Goal: Information Seeking & Learning: Learn about a topic

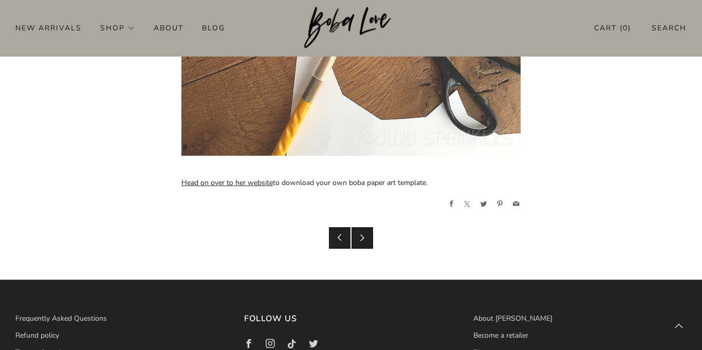
scroll to position [1618, 0]
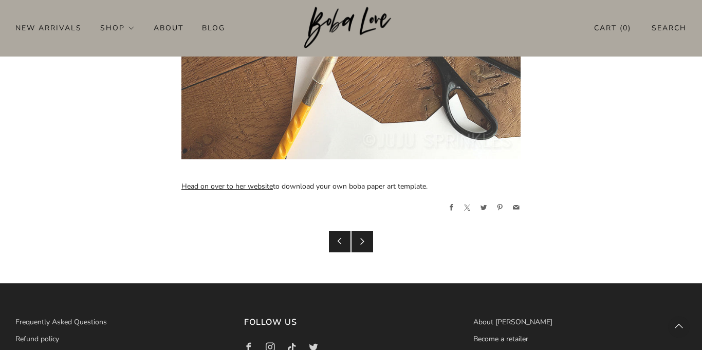
click at [198, 181] on link "Head on over to her website" at bounding box center [226, 186] width 91 height 10
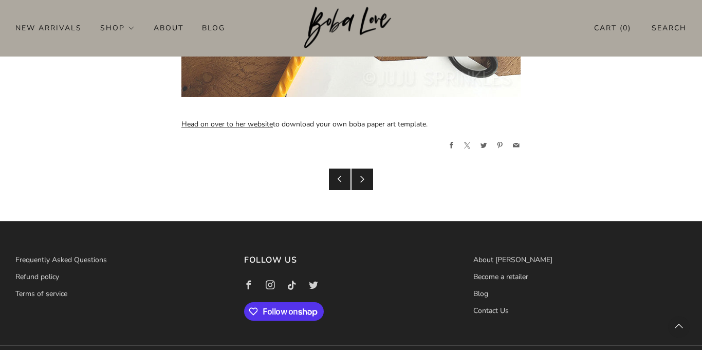
scroll to position [1681, 0]
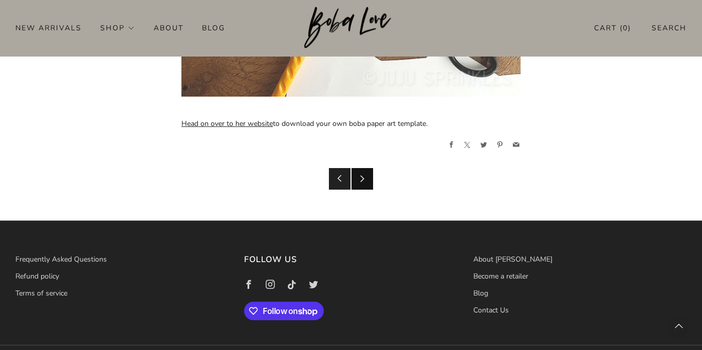
click at [358, 183] on link "Newer Post" at bounding box center [363, 179] width 22 height 22
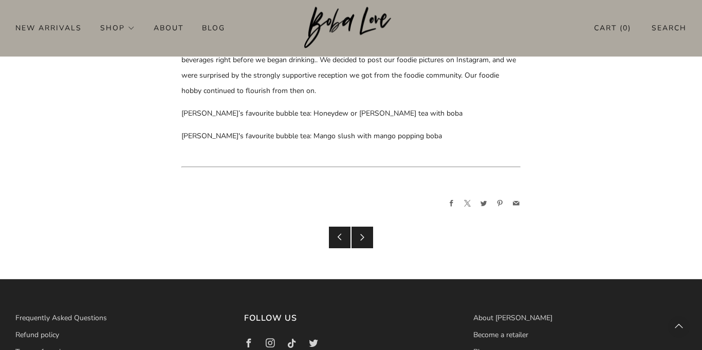
scroll to position [4634, 0]
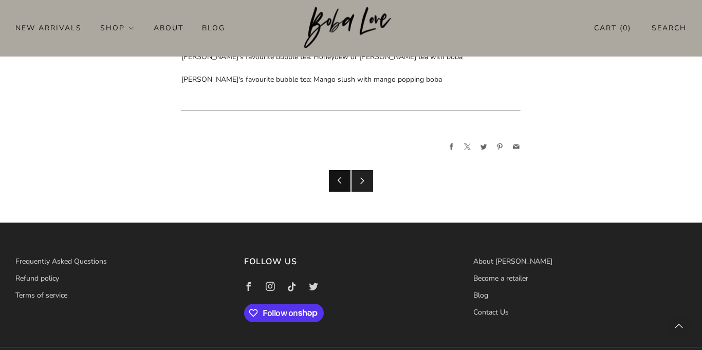
click at [342, 177] on icon at bounding box center [339, 180] width 7 height 7
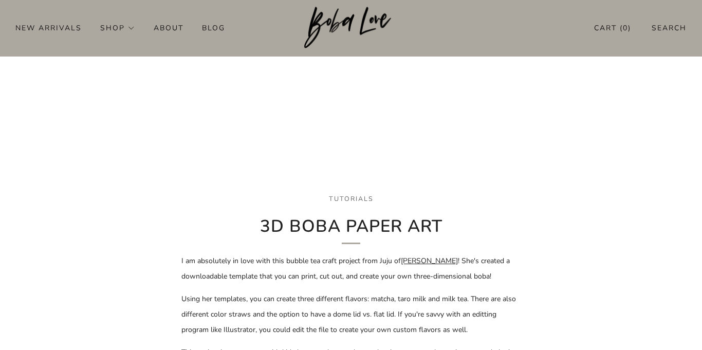
scroll to position [143, 0]
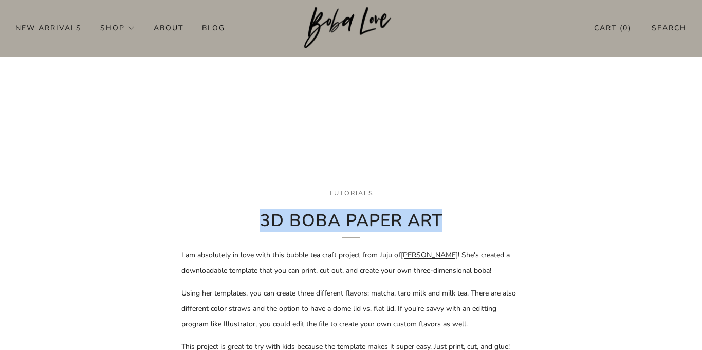
drag, startPoint x: 258, startPoint y: 215, endPoint x: 540, endPoint y: 228, distance: 282.5
drag, startPoint x: 257, startPoint y: 213, endPoint x: 414, endPoint y: 210, distance: 156.3
click at [413, 210] on h1 "3D Boba Paper Art" at bounding box center [350, 224] width 339 height 28
click at [266, 219] on h1 "3D Boba Paper Art" at bounding box center [350, 224] width 339 height 28
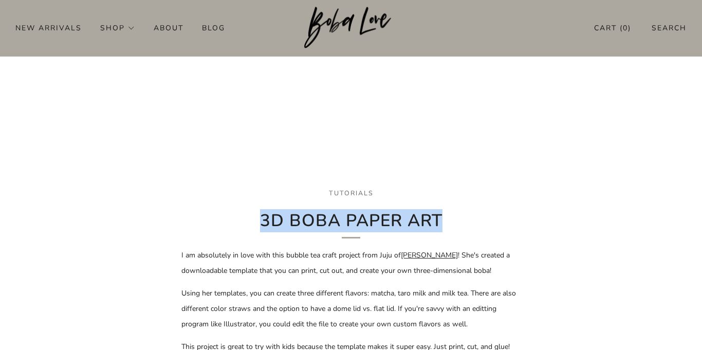
drag, startPoint x: 264, startPoint y: 219, endPoint x: 522, endPoint y: 218, distance: 258.0
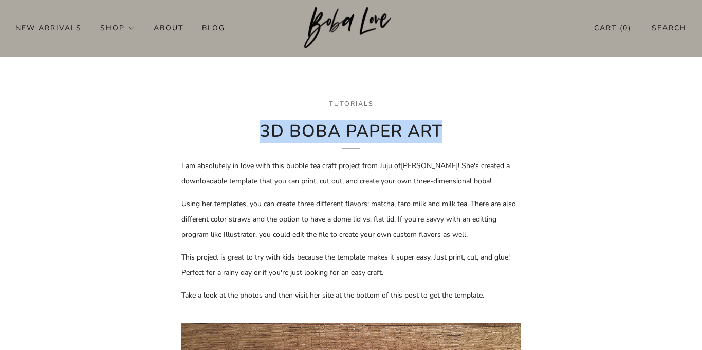
scroll to position [242, 0]
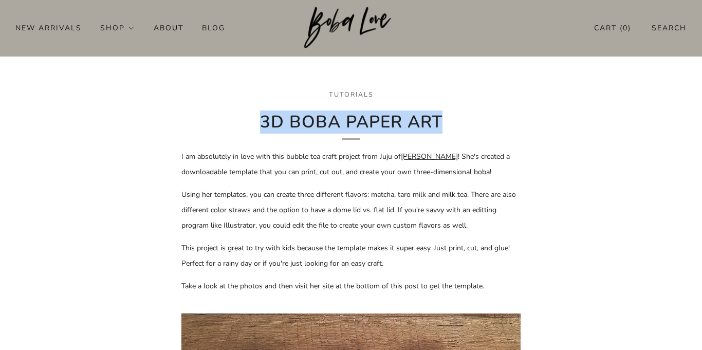
click at [435, 158] on link "[PERSON_NAME]" at bounding box center [429, 157] width 57 height 10
